Goal: Information Seeking & Learning: Learn about a topic

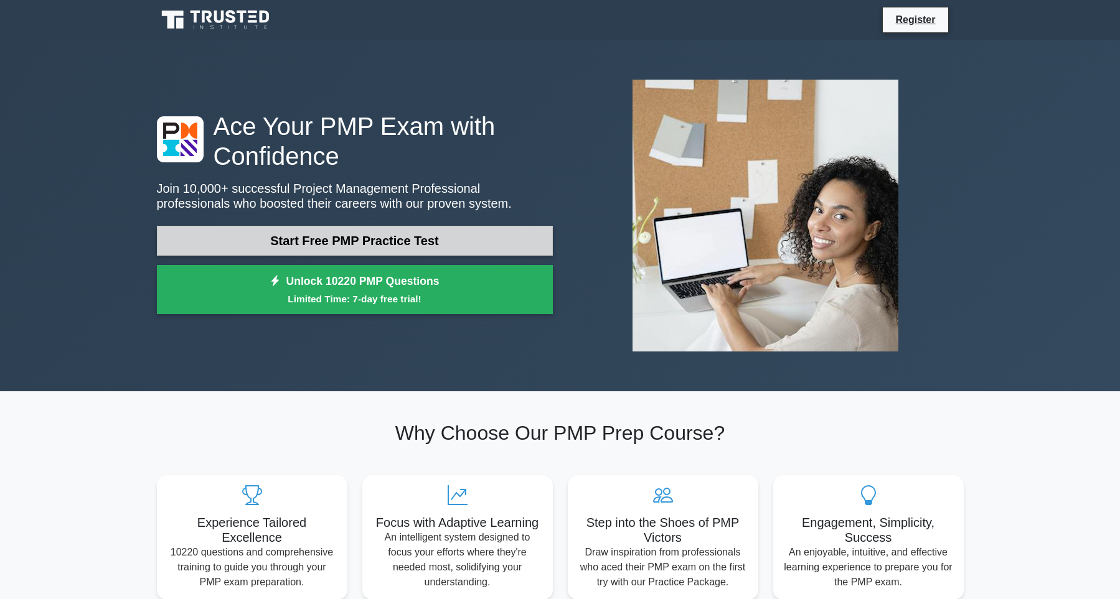
click at [486, 238] on link "Start Free PMP Practice Test" at bounding box center [355, 241] width 396 height 30
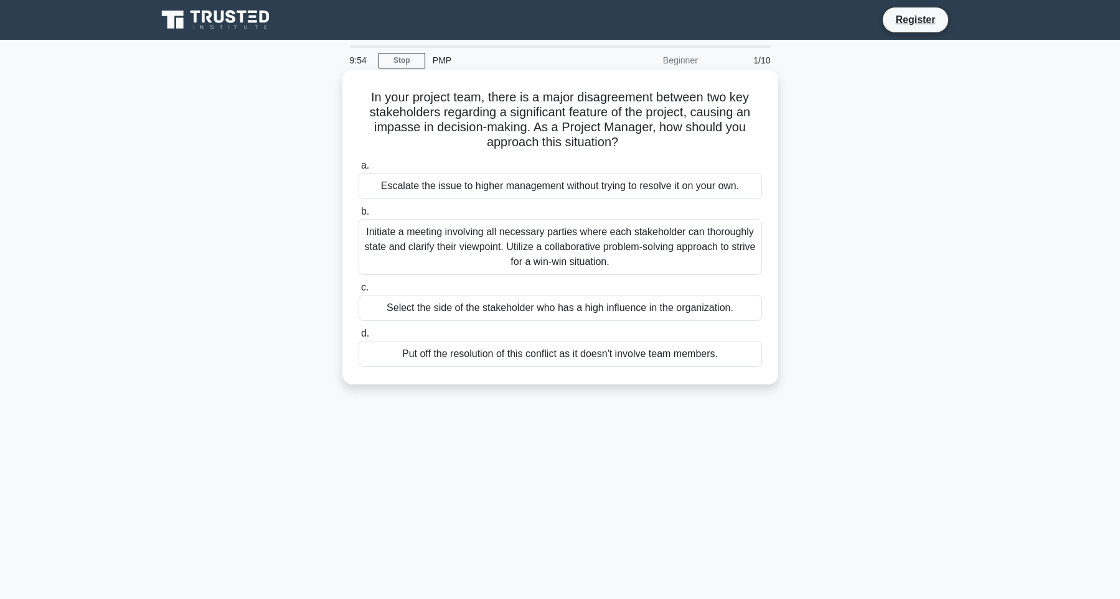
click at [676, 182] on div "Escalate the issue to higher management without trying to resolve it on your ow…" at bounding box center [560, 186] width 403 height 26
click at [359, 170] on input "a. Escalate the issue to higher management without trying to resolve it on your…" at bounding box center [359, 166] width 0 height 8
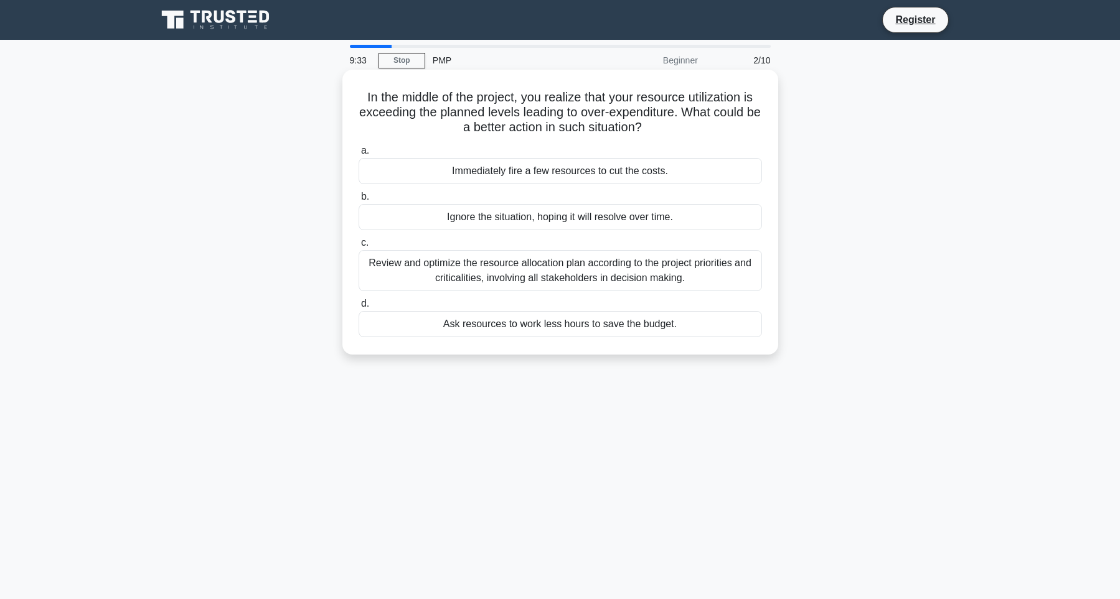
click at [589, 217] on div "Ignore the situation, hoping it will resolve over time." at bounding box center [560, 217] width 403 height 26
click at [359, 201] on input "b. Ignore the situation, hoping it will resolve over time." at bounding box center [359, 197] width 0 height 8
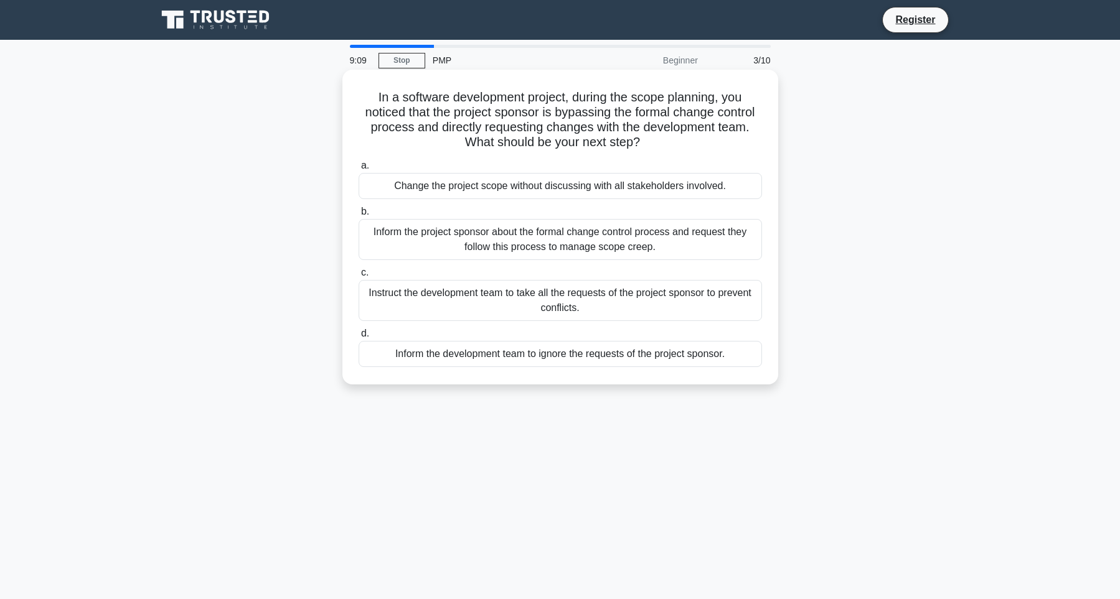
click at [588, 214] on label "b. Inform the project sponsor about the formal change control process and reque…" at bounding box center [560, 232] width 403 height 56
click at [359, 214] on input "b. Inform the project sponsor about the formal change control process and reque…" at bounding box center [359, 212] width 0 height 8
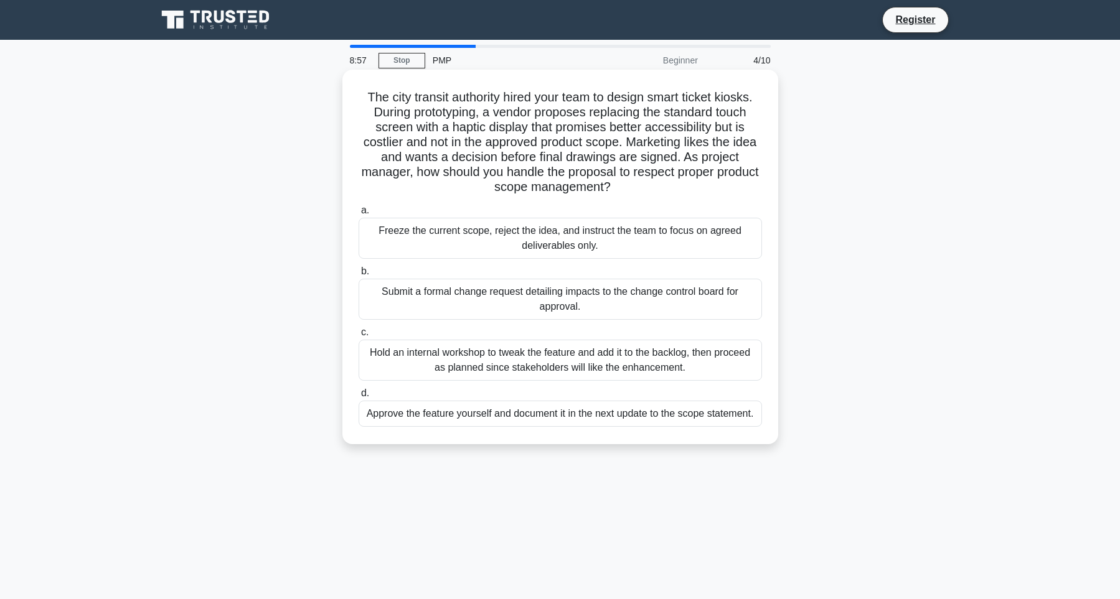
click at [632, 269] on label "b. Submit a formal change request detailing impacts to the change control board…" at bounding box center [560, 292] width 403 height 56
click at [359, 269] on input "b. Submit a formal change request detailing impacts to the change control board…" at bounding box center [359, 272] width 0 height 8
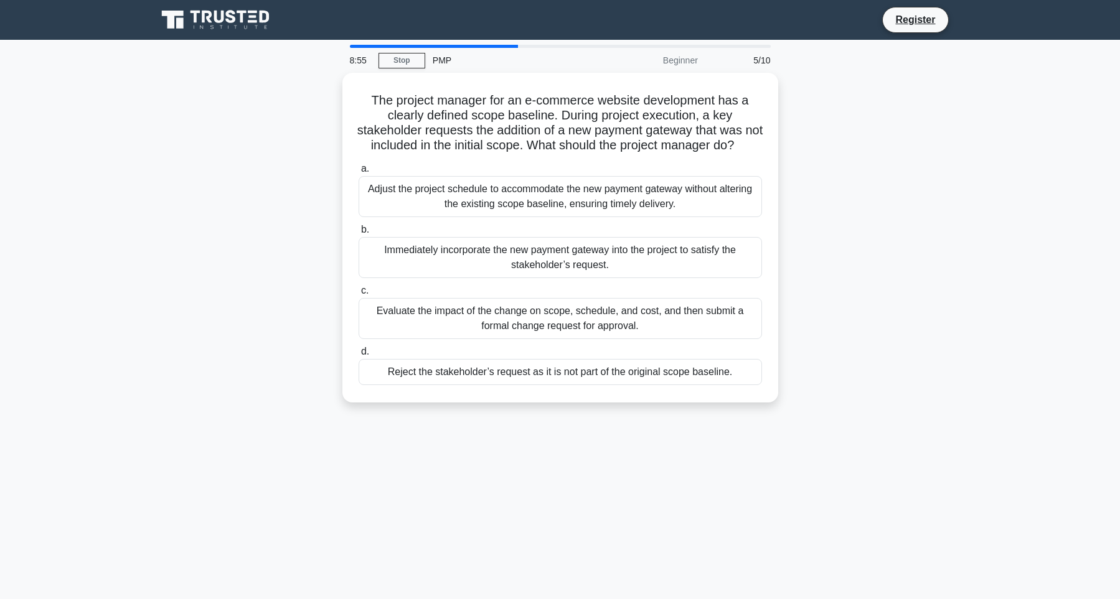
click at [632, 269] on div "Immediately incorporate the new payment gateway into the project to satisfy the…" at bounding box center [560, 257] width 403 height 41
click at [359, 234] on input "b. Immediately incorporate the new payment gateway into the project to satisfy …" at bounding box center [359, 230] width 0 height 8
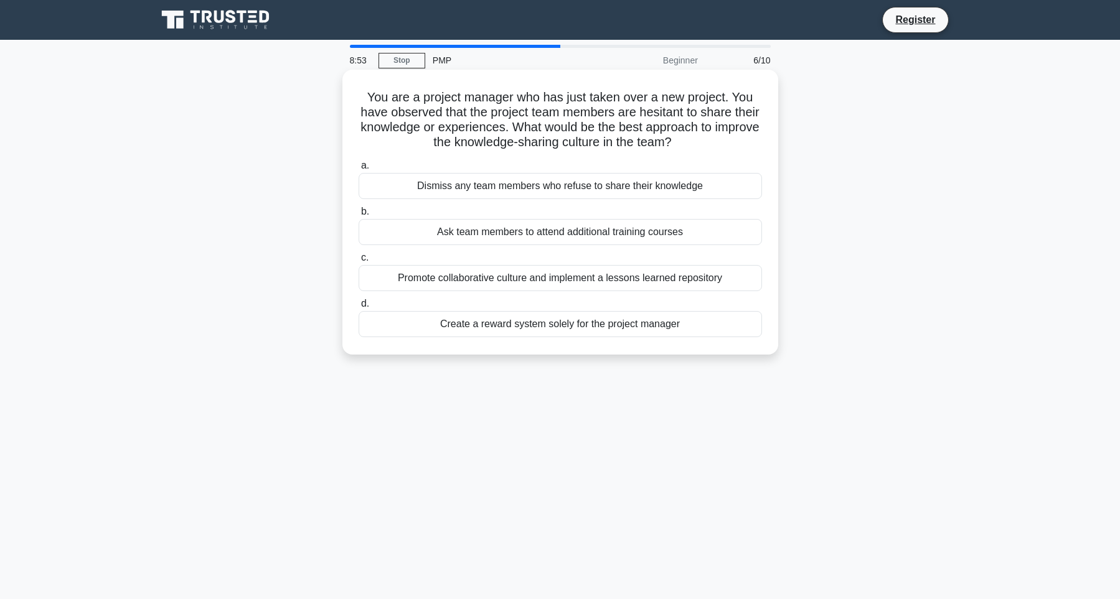
click at [627, 186] on div "Dismiss any team members who refuse to share their knowledge" at bounding box center [560, 186] width 403 height 26
click at [359, 170] on input "a. Dismiss any team members who refuse to share their knowledge" at bounding box center [359, 166] width 0 height 8
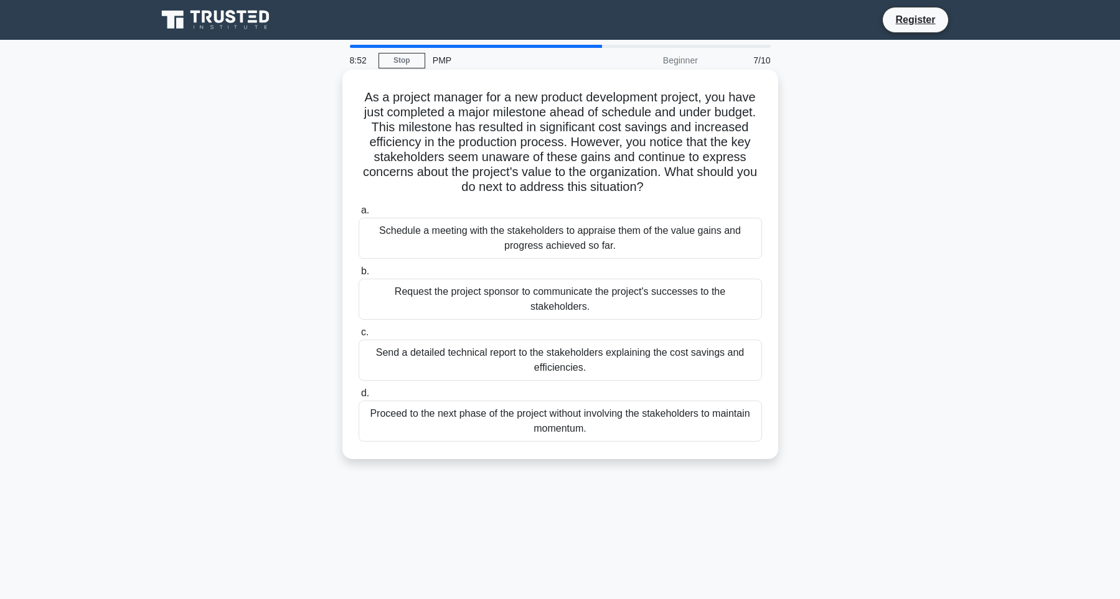
click at [586, 275] on label "b. Request the project sponsor to communicate the project's successes to the st…" at bounding box center [560, 292] width 403 height 56
click at [359, 275] on input "b. Request the project sponsor to communicate the project's successes to the st…" at bounding box center [359, 272] width 0 height 8
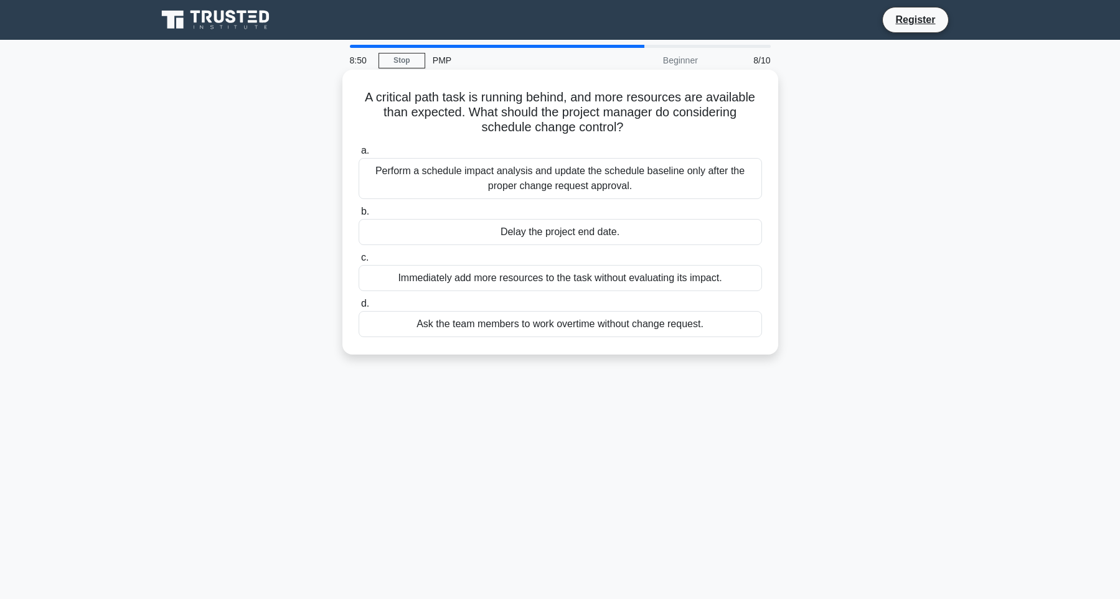
click at [606, 225] on div "Delay the project end date." at bounding box center [560, 232] width 403 height 26
click at [359, 216] on input "b. Delay the project end date." at bounding box center [359, 212] width 0 height 8
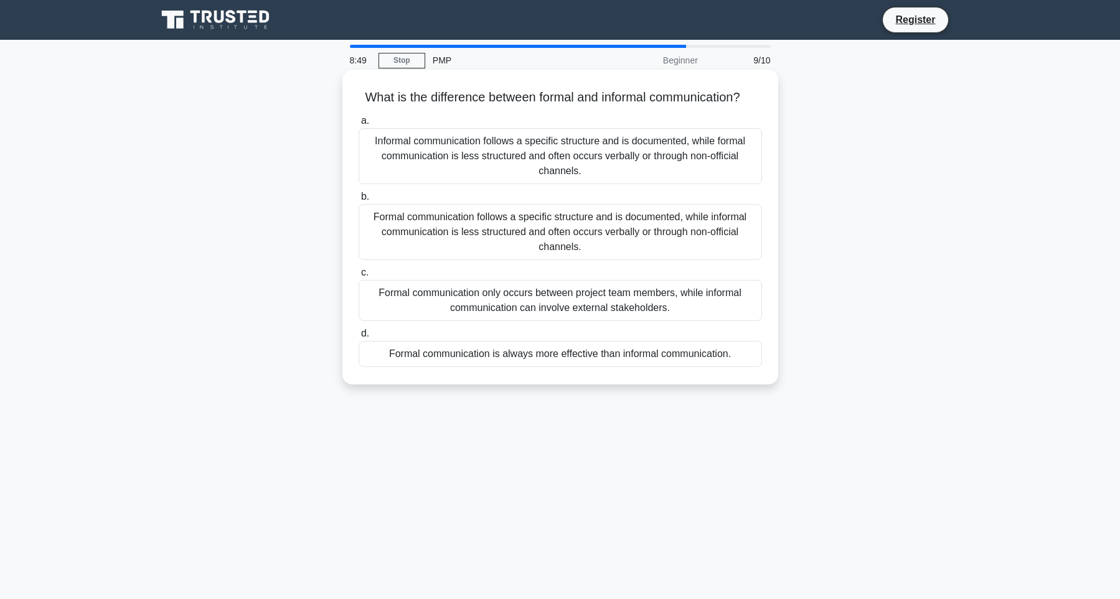
click at [633, 158] on div "Informal communication follows a specific structure and is documented, while fo…" at bounding box center [560, 156] width 403 height 56
click at [359, 125] on input "a. Informal communication follows a specific structure and is documented, while…" at bounding box center [359, 121] width 0 height 8
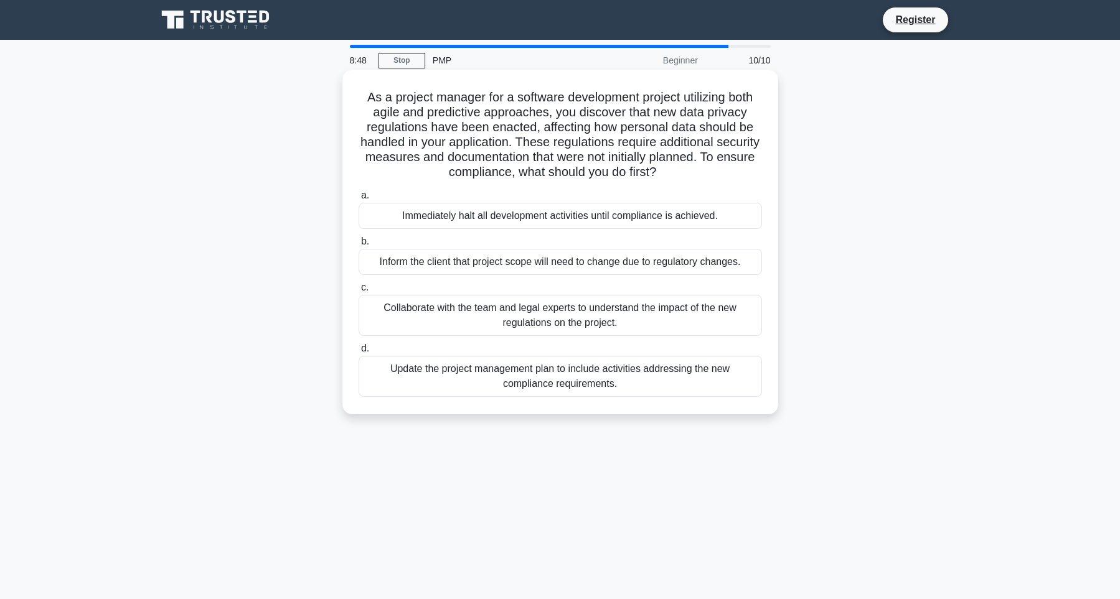
click at [596, 220] on div "Immediately halt all development activities until compliance is achieved." at bounding box center [560, 216] width 403 height 26
click at [359, 200] on input "a. Immediately halt all development activities until compliance is achieved." at bounding box center [359, 196] width 0 height 8
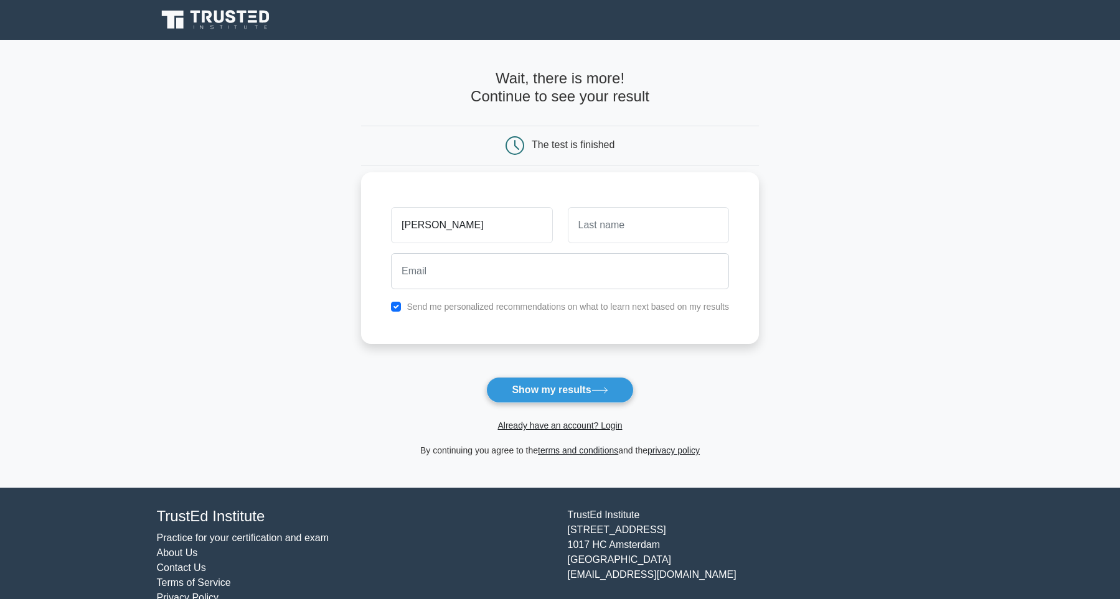
type input "esther"
click at [659, 232] on input "text" at bounding box center [648, 225] width 161 height 36
type input "suubi"
click at [567, 271] on input "email" at bounding box center [560, 271] width 338 height 36
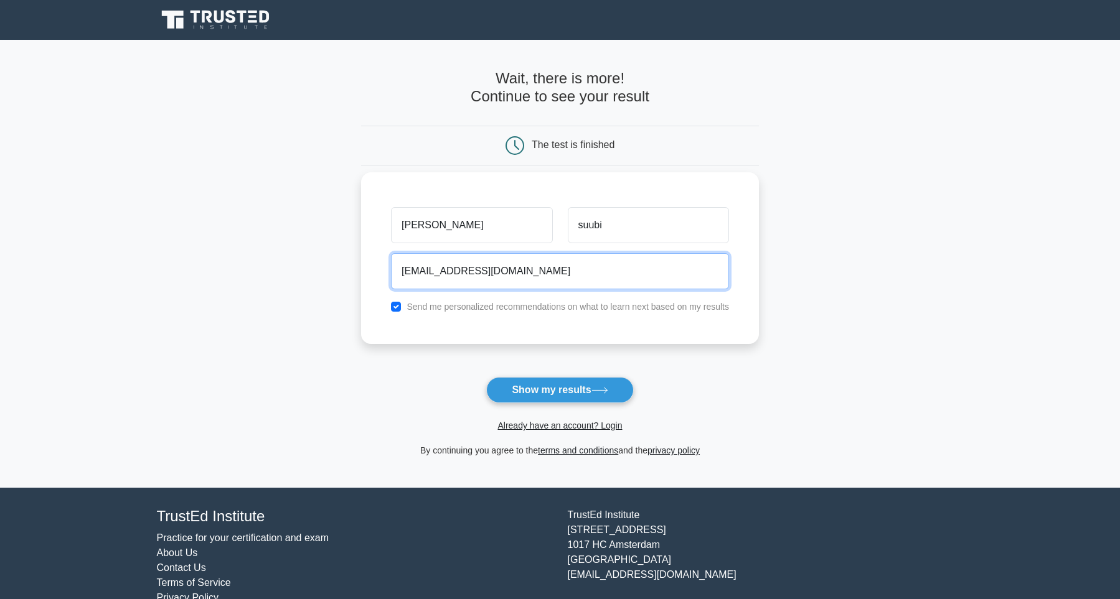
type input "esthernamutebisuub@gmail.com"
click at [486, 377] on button "Show my results" at bounding box center [559, 390] width 147 height 26
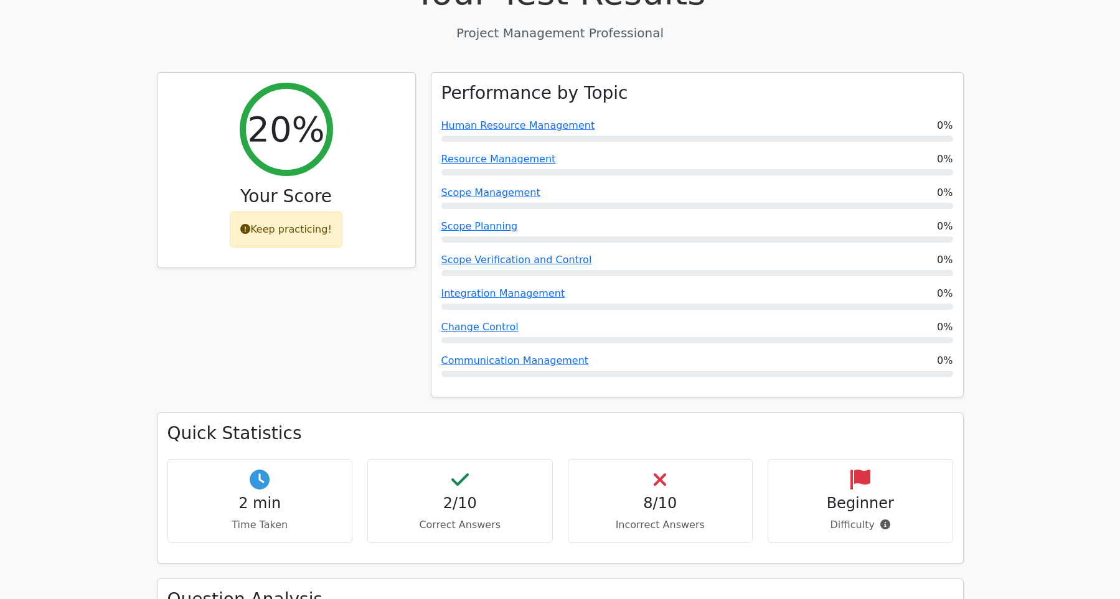
scroll to position [490, 0]
click at [662, 491] on h4 "8/10" at bounding box center [660, 500] width 164 height 18
click at [671, 514] on p "Incorrect Answers" at bounding box center [660, 521] width 164 height 15
click at [463, 466] on icon at bounding box center [459, 476] width 17 height 20
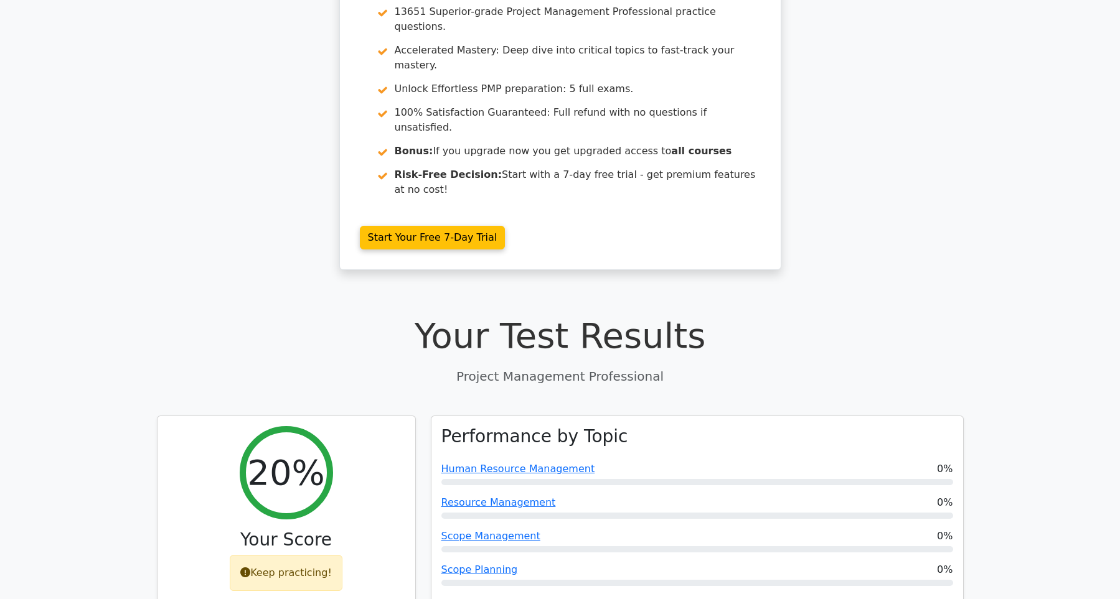
scroll to position [0, 0]
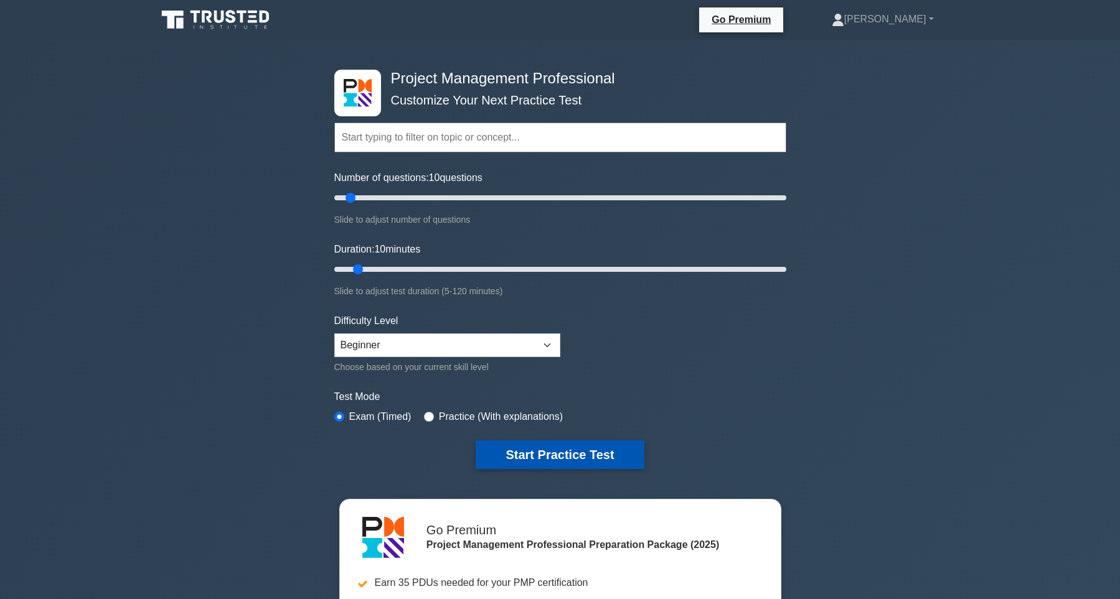
click at [506, 458] on button "Start Practice Test" at bounding box center [560, 455] width 168 height 29
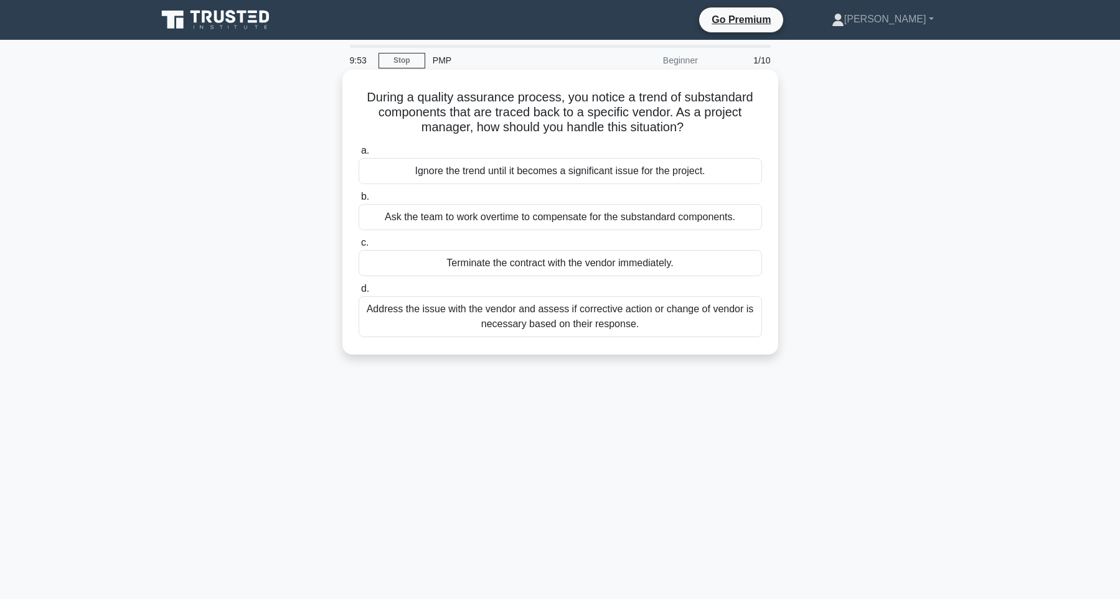
click at [479, 172] on div "Ignore the trend until it becomes a significant issue for the project." at bounding box center [560, 171] width 403 height 26
click at [359, 155] on input "a. Ignore the trend until it becomes a significant issue for the project." at bounding box center [359, 151] width 0 height 8
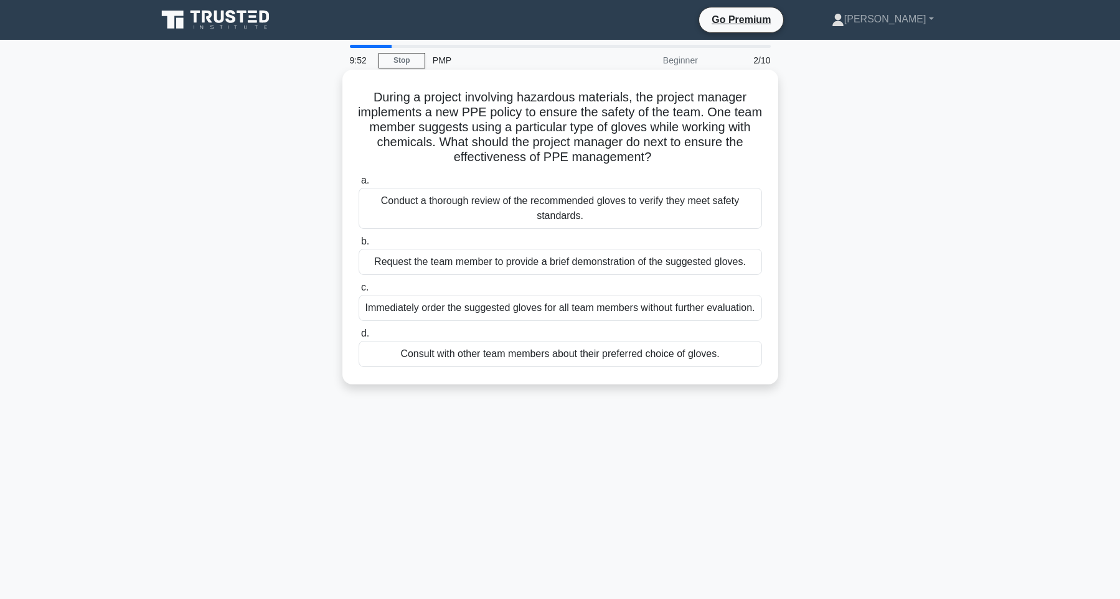
click at [448, 275] on div "Request the team member to provide a brief demonstration of the suggested glove…" at bounding box center [560, 262] width 403 height 26
click at [359, 246] on input "b. Request the team member to provide a brief demonstration of the suggested gl…" at bounding box center [359, 242] width 0 height 8
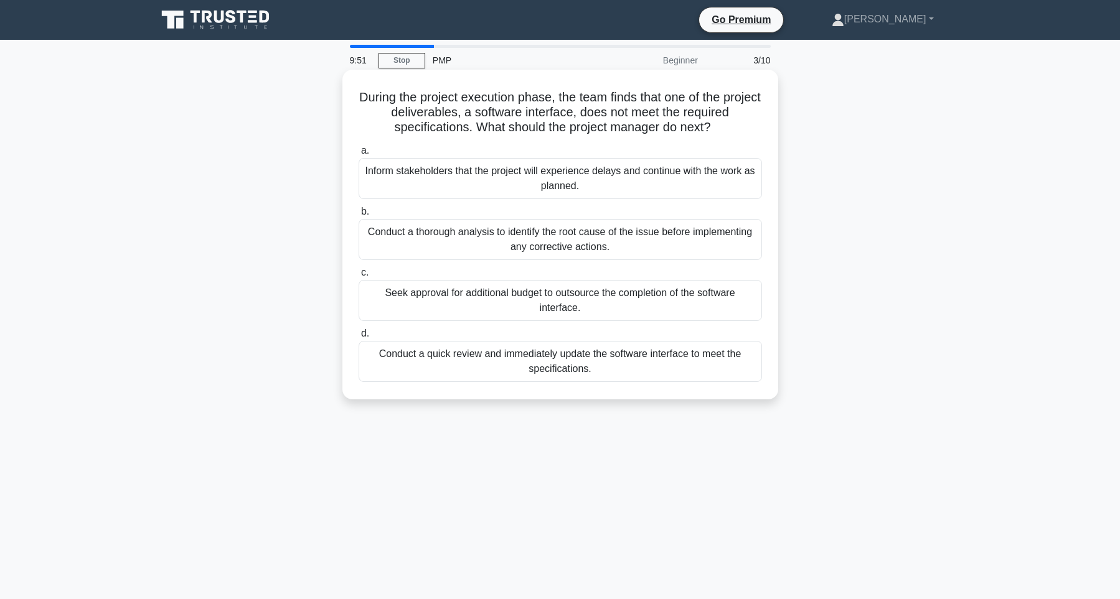
click at [499, 189] on div "Inform stakeholders that the project will experience delays and continue with t…" at bounding box center [560, 178] width 403 height 41
click at [359, 155] on input "a. Inform stakeholders that the project will experience delays and continue wit…" at bounding box center [359, 151] width 0 height 8
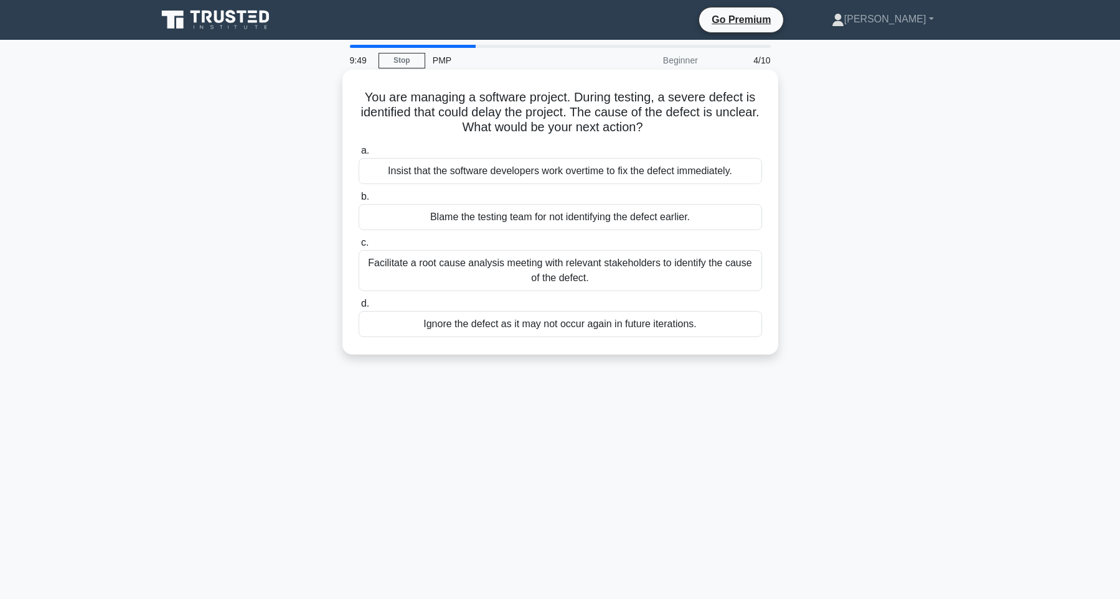
click at [499, 211] on div "Blame the testing team for not identifying the defect earlier." at bounding box center [560, 217] width 403 height 26
click at [359, 201] on input "b. Blame the testing team for not identifying the defect earlier." at bounding box center [359, 197] width 0 height 8
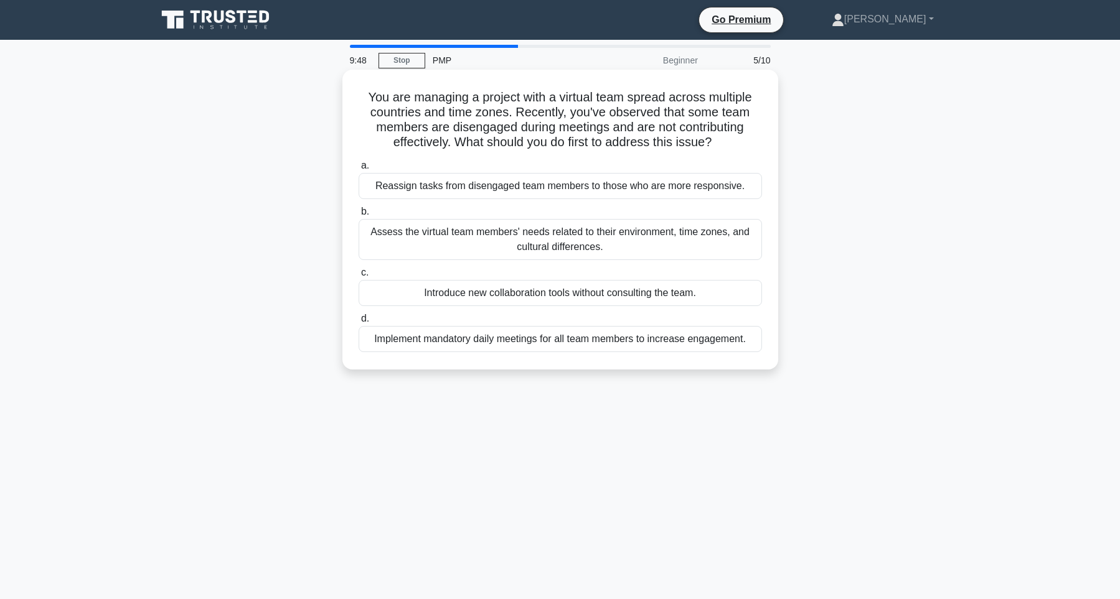
click at [507, 189] on label "a. Reassign tasks from disengaged team members to those who are more responsive." at bounding box center [560, 178] width 403 height 41
click at [359, 170] on input "a. Reassign tasks from disengaged team members to those who are more responsive." at bounding box center [359, 166] width 0 height 8
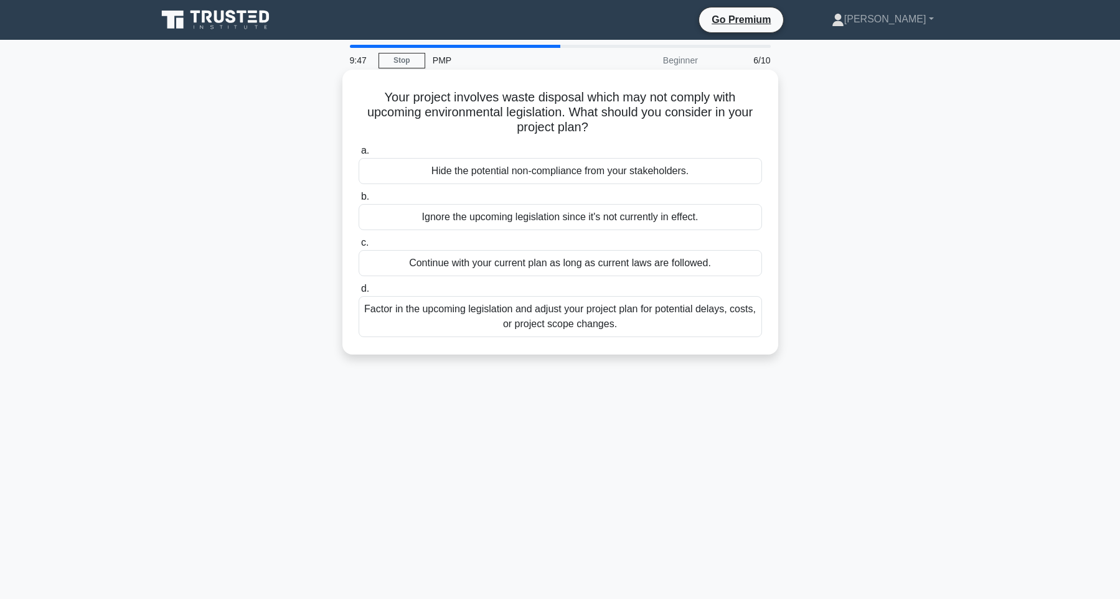
click at [500, 223] on div "Ignore the upcoming legislation since it's not currently in effect." at bounding box center [560, 217] width 403 height 26
click at [359, 201] on input "b. Ignore the upcoming legislation since it's not currently in effect." at bounding box center [359, 197] width 0 height 8
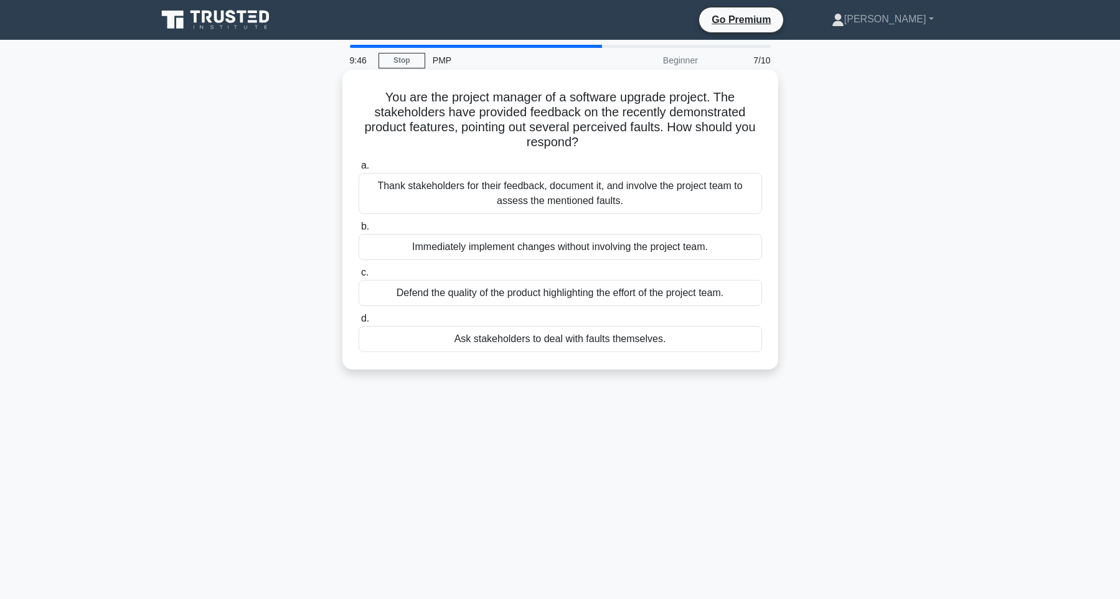
click at [508, 195] on div "Thank stakeholders for their feedback, document it, and involve the project tea…" at bounding box center [560, 193] width 403 height 41
click at [359, 170] on input "a. Thank stakeholders for their feedback, document it, and involve the project …" at bounding box center [359, 166] width 0 height 8
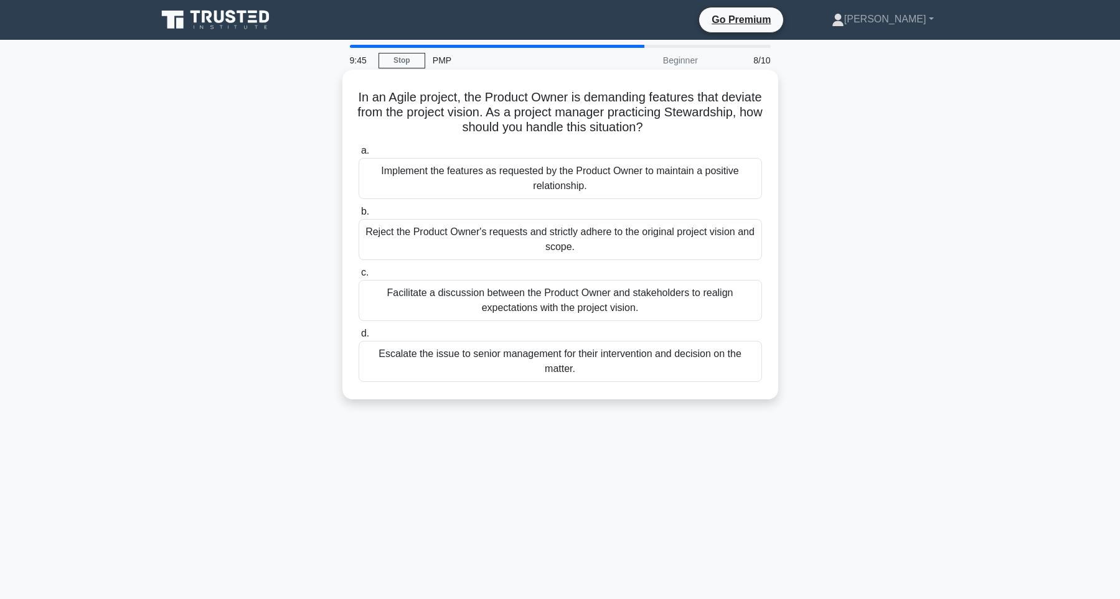
click at [496, 311] on div "Facilitate a discussion between the Product Owner and stakeholders to realign e…" at bounding box center [560, 300] width 403 height 41
click at [359, 277] on input "c. Facilitate a discussion between the Product Owner and stakeholders to realig…" at bounding box center [359, 273] width 0 height 8
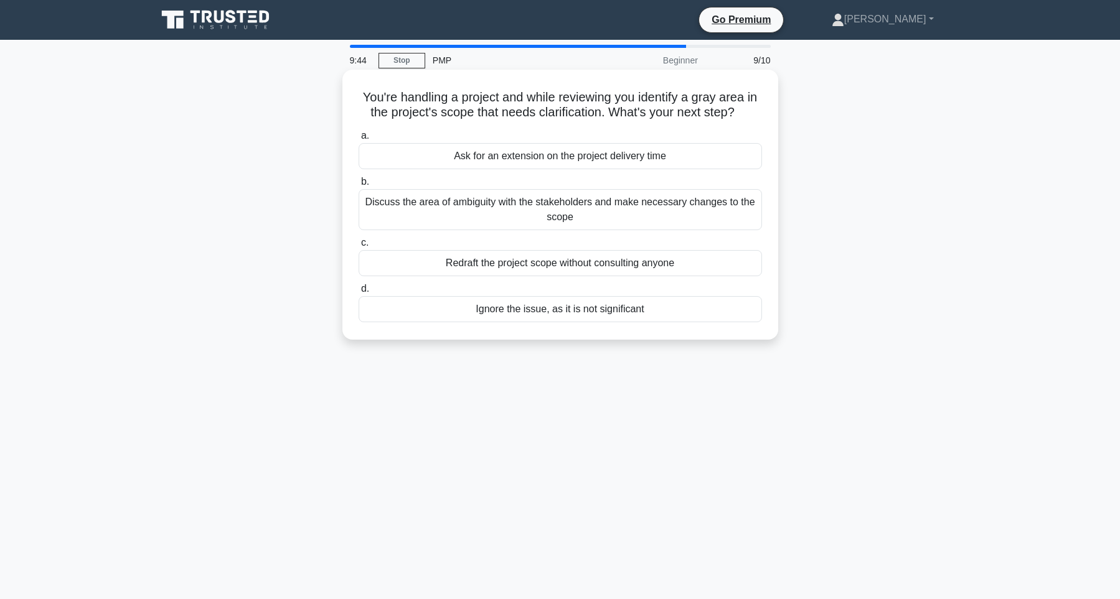
click at [548, 169] on div "Ask for an extension on the project delivery time" at bounding box center [560, 156] width 403 height 26
click at [359, 140] on input "a. Ask for an extension on the project delivery time" at bounding box center [359, 136] width 0 height 8
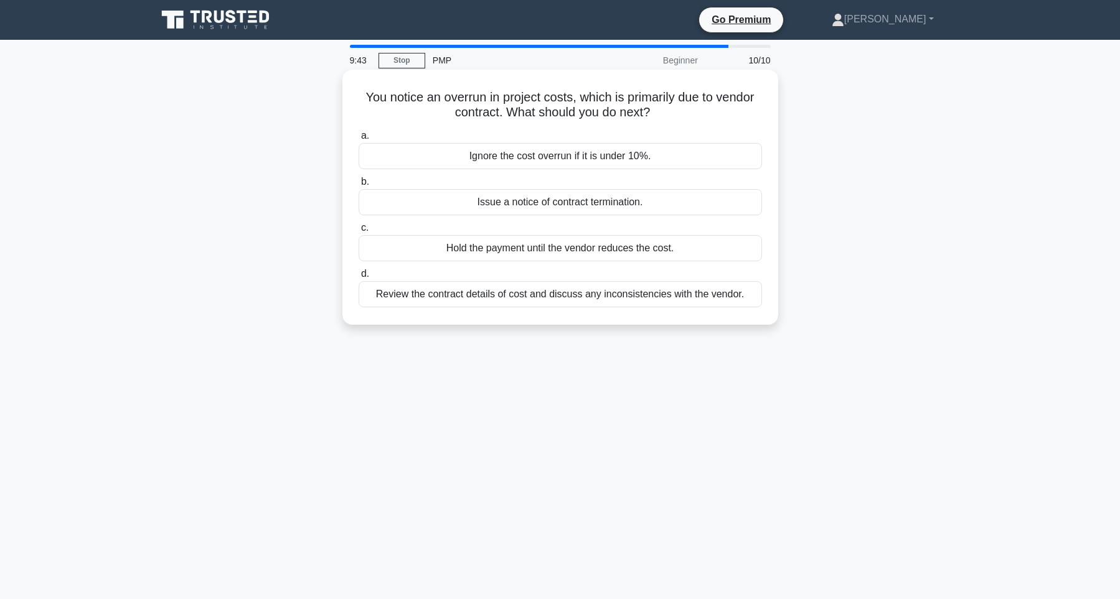
click at [550, 204] on div "Issue a notice of contract termination." at bounding box center [560, 202] width 403 height 26
click at [359, 186] on input "b. Issue a notice of contract termination." at bounding box center [359, 182] width 0 height 8
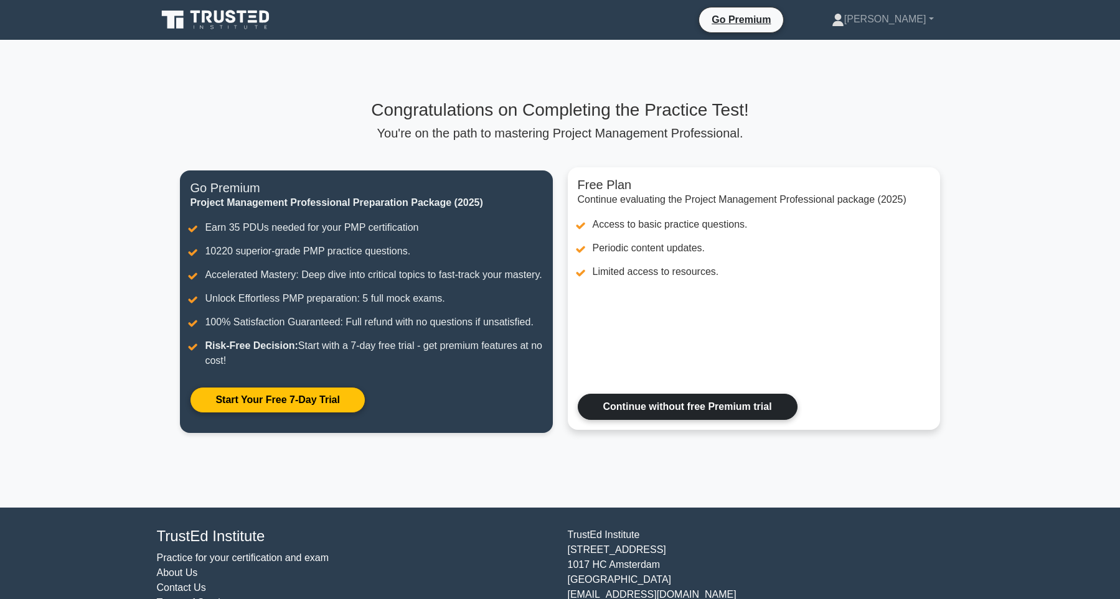
click at [654, 420] on link "Continue without free Premium trial" at bounding box center [688, 407] width 220 height 26
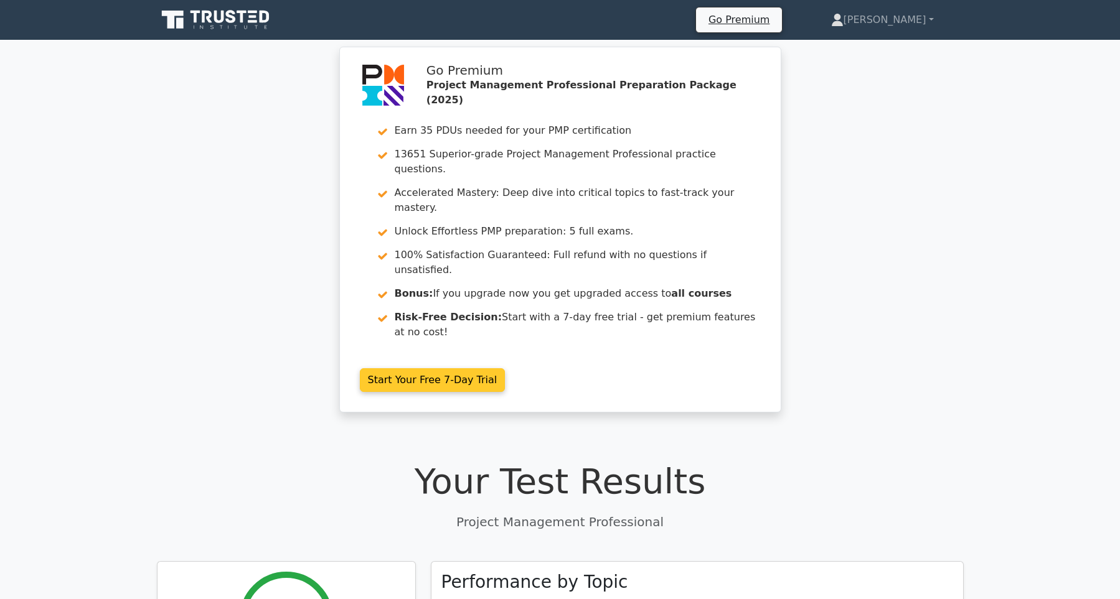
click at [456, 369] on link "Start Your Free 7-Day Trial" at bounding box center [433, 381] width 146 height 24
